Goal: Transaction & Acquisition: Purchase product/service

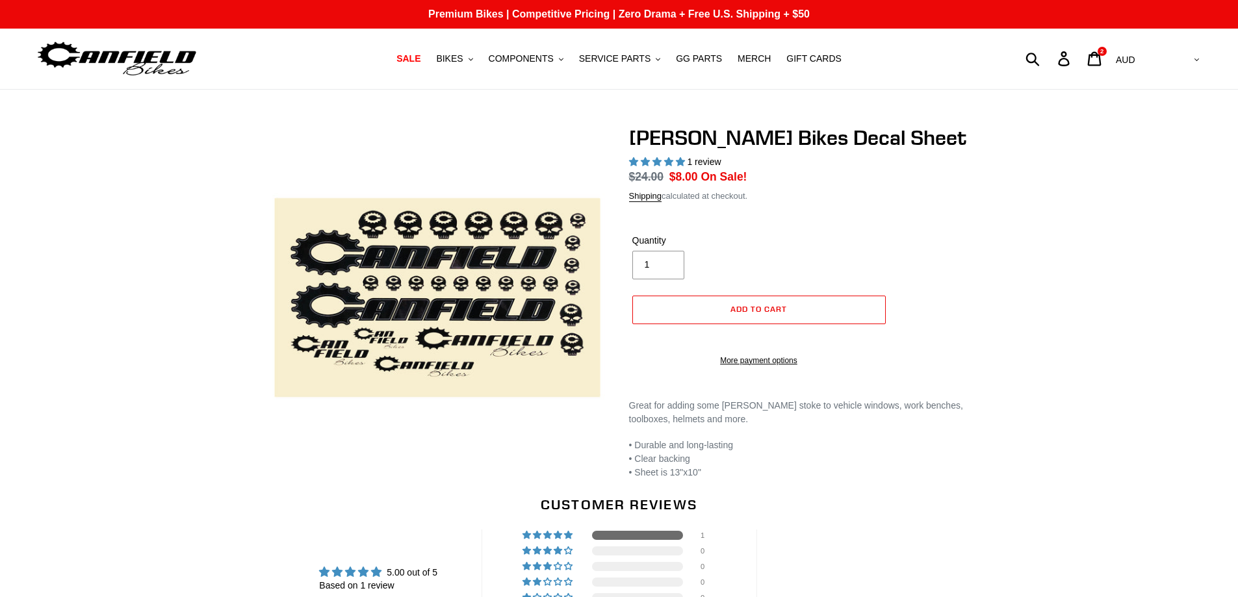
select select "highest-rating"
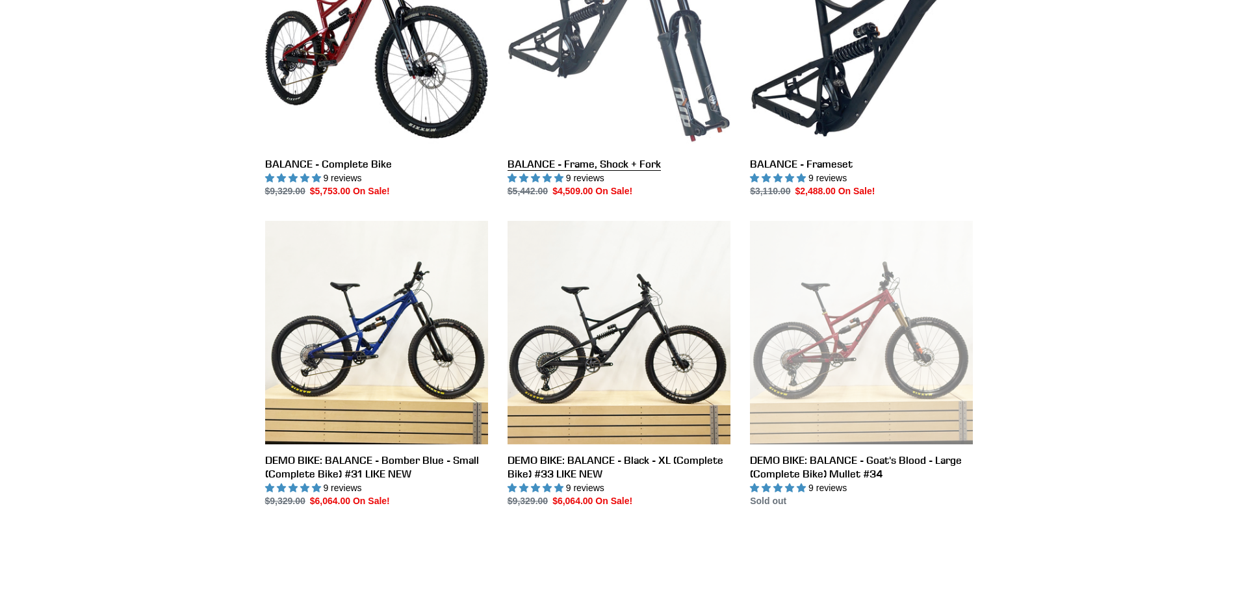
scroll to position [455, 0]
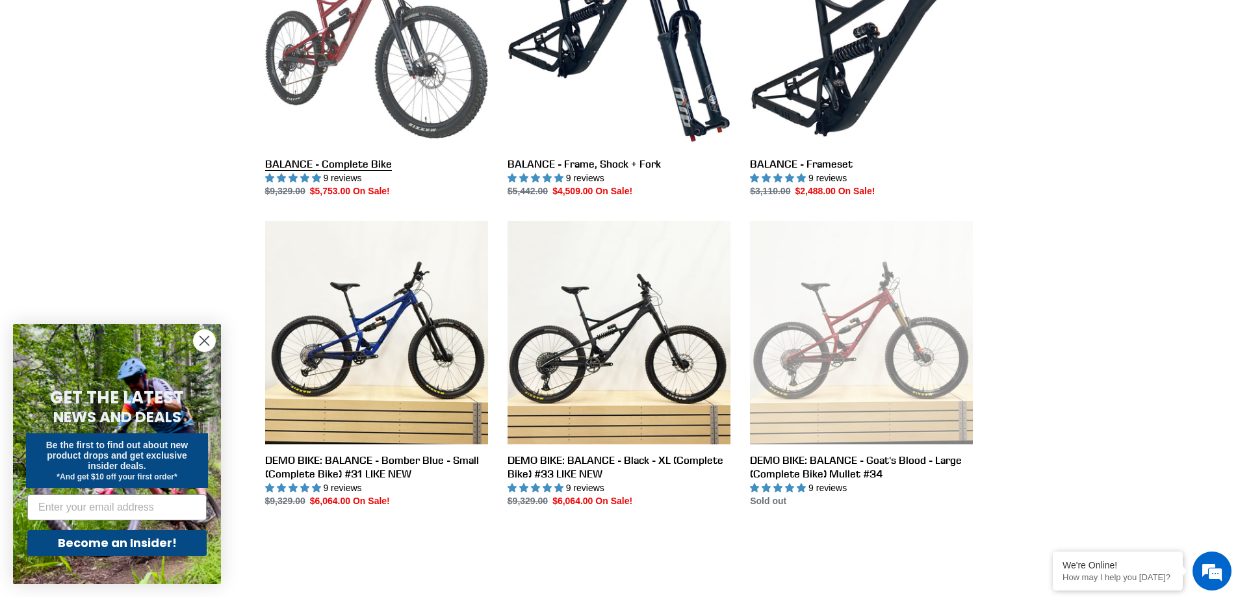
click at [354, 53] on link "BALANCE - Complete Bike" at bounding box center [376, 62] width 223 height 274
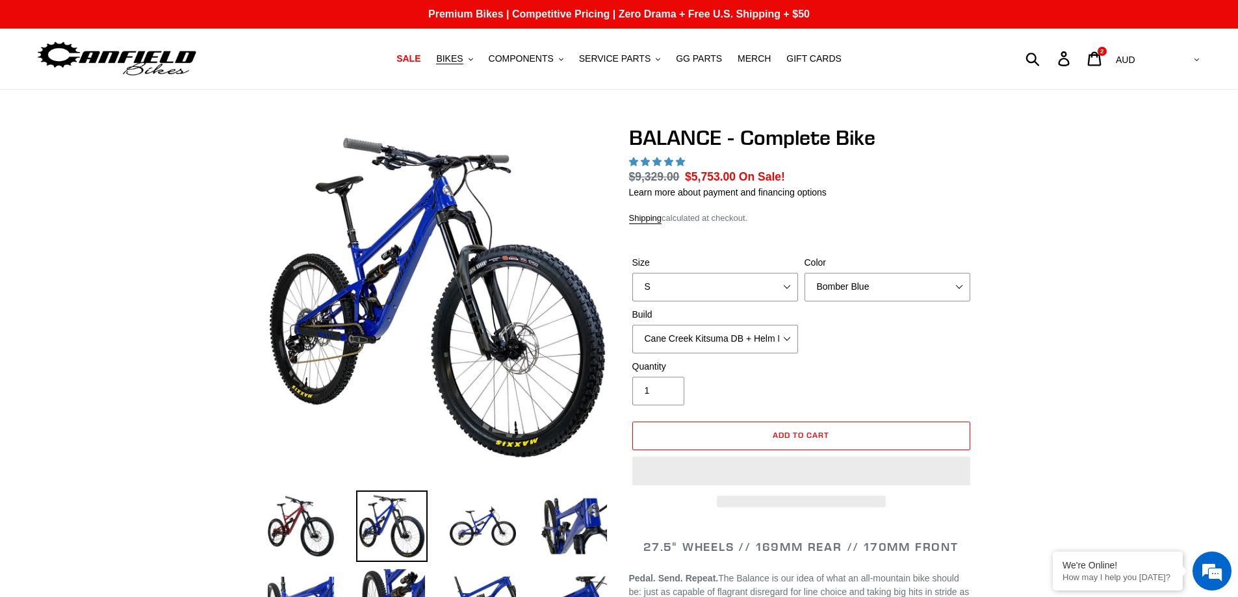
scroll to position [365, 0]
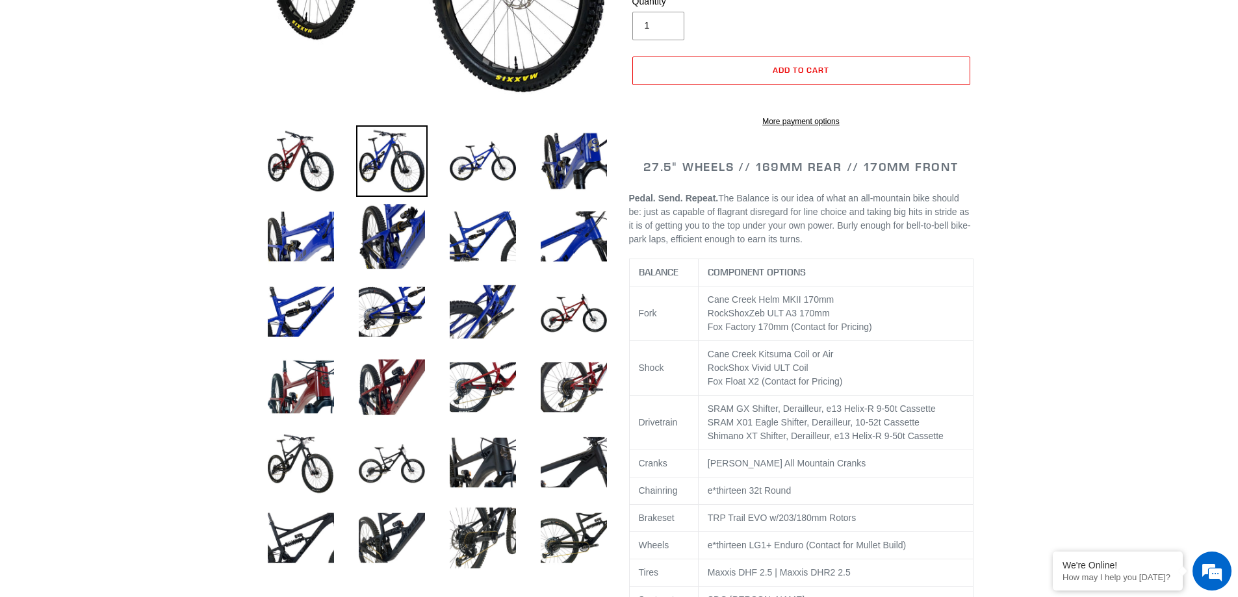
select select "highest-rating"
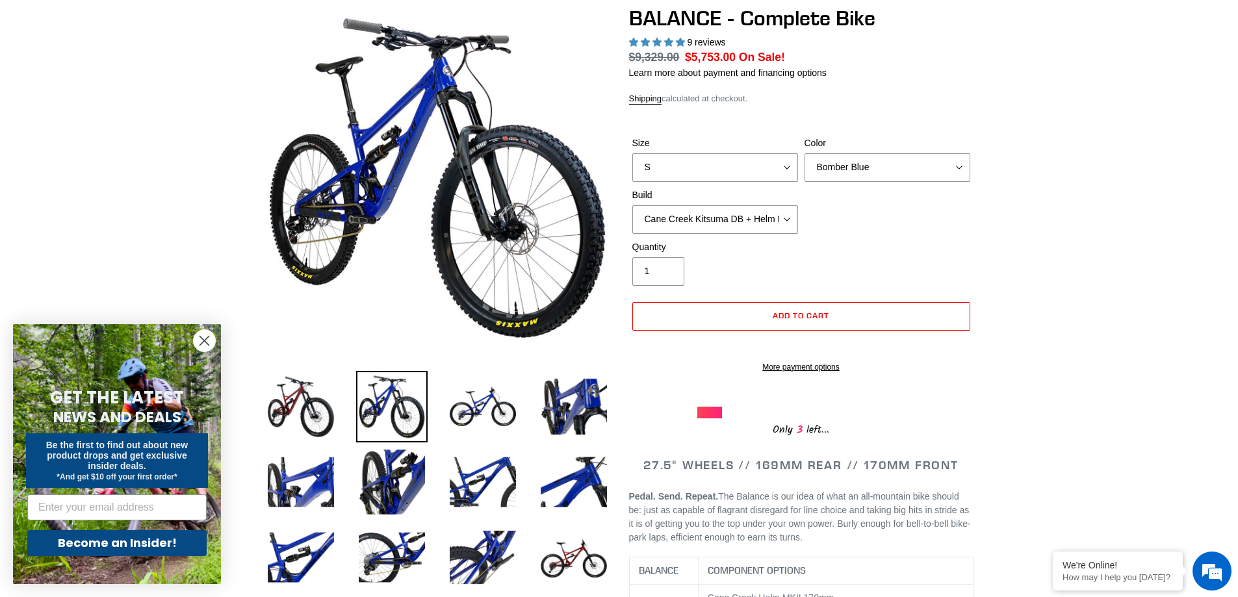
scroll to position [0, 0]
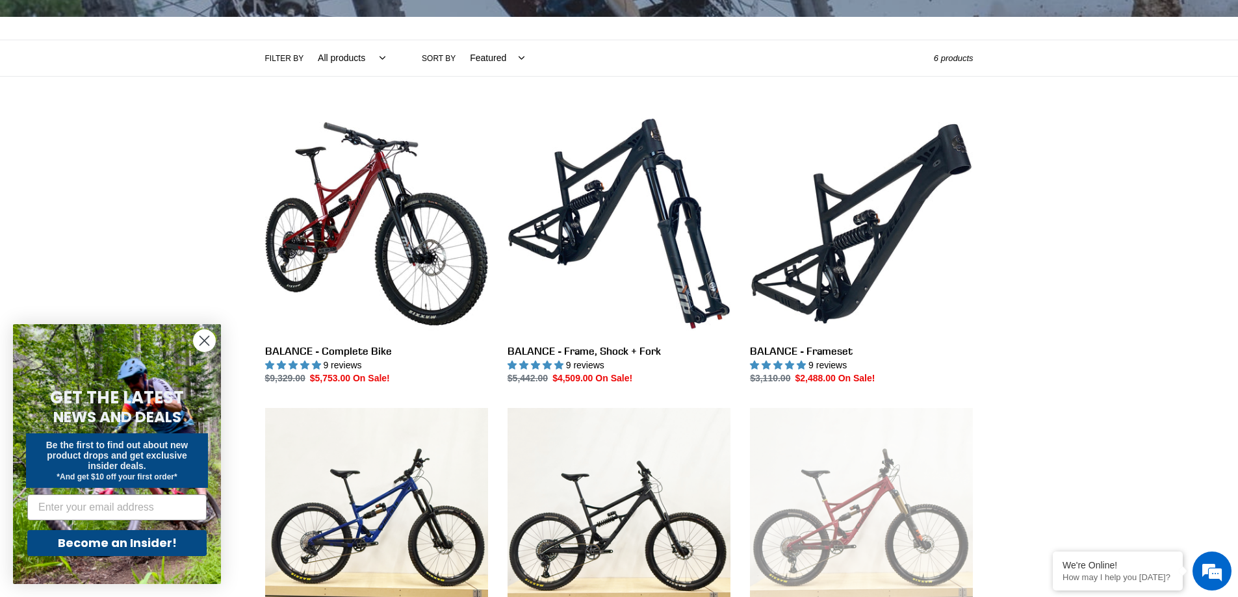
scroll to position [260, 0]
